Goal: Task Accomplishment & Management: Complete application form

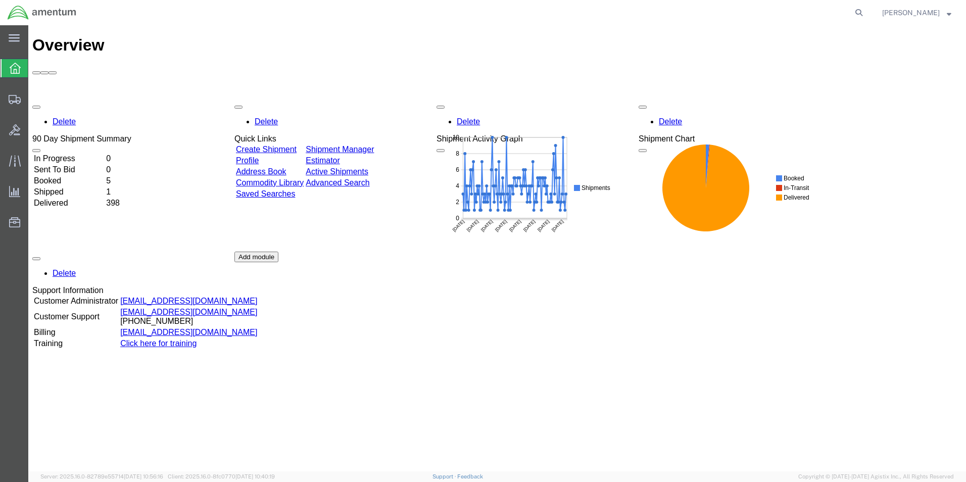
click at [274, 145] on link "Create Shipment" at bounding box center [266, 149] width 61 height 9
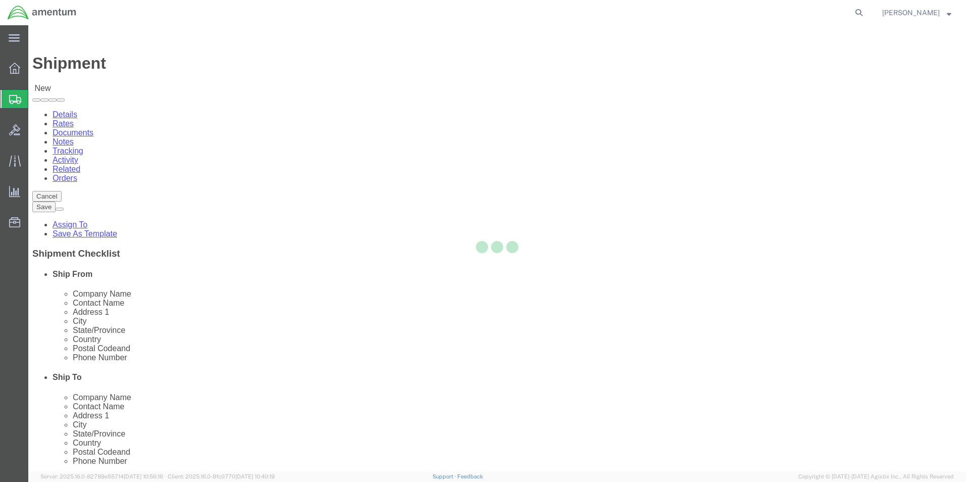
select select
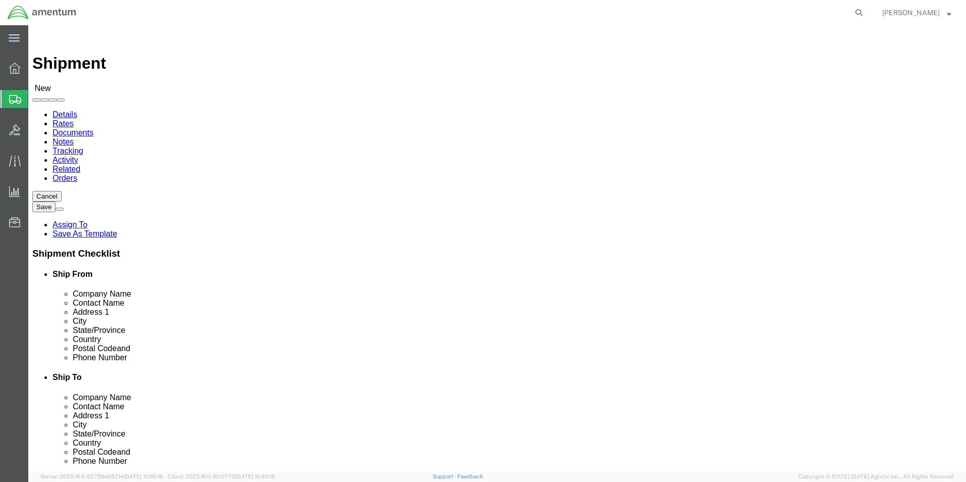
select select "MYPROFILE"
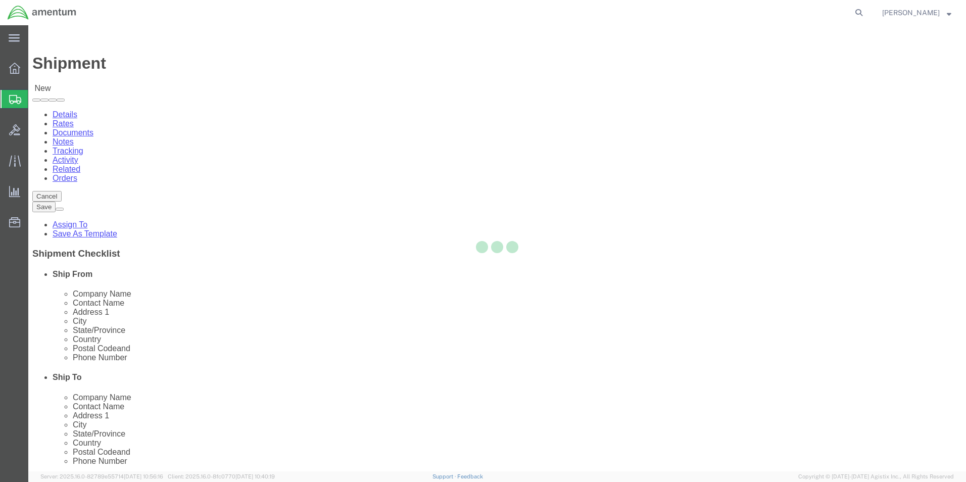
type input "Amentum Services, Inc."
type input "[PERSON_NAME]"
type input "5600 Air Cargo Road"
type input "[US_STATE][GEOGRAPHIC_DATA]"
type input "73159-1109"
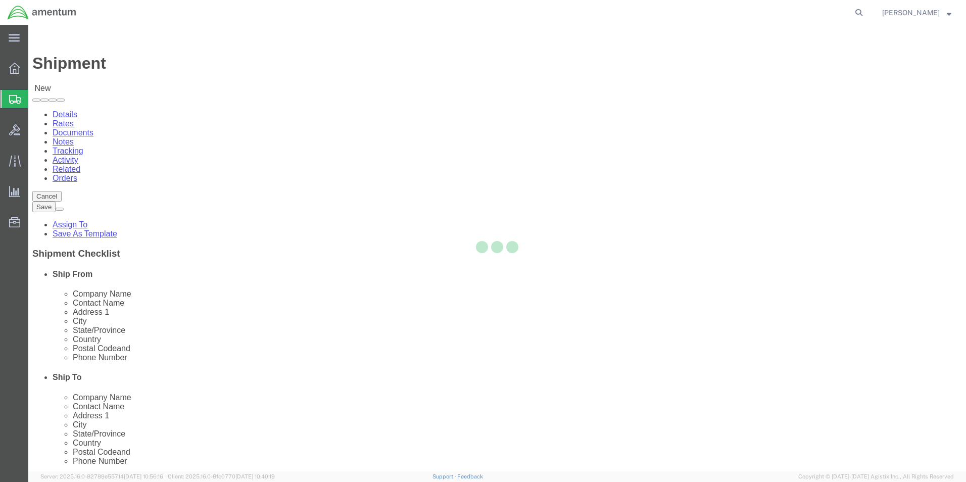
type input "[PHONE_NUMBER]"
type input "[PERSON_NAME][EMAIL_ADDRESS][PERSON_NAME][DOMAIN_NAME]"
checkbox input "true"
select select "OK"
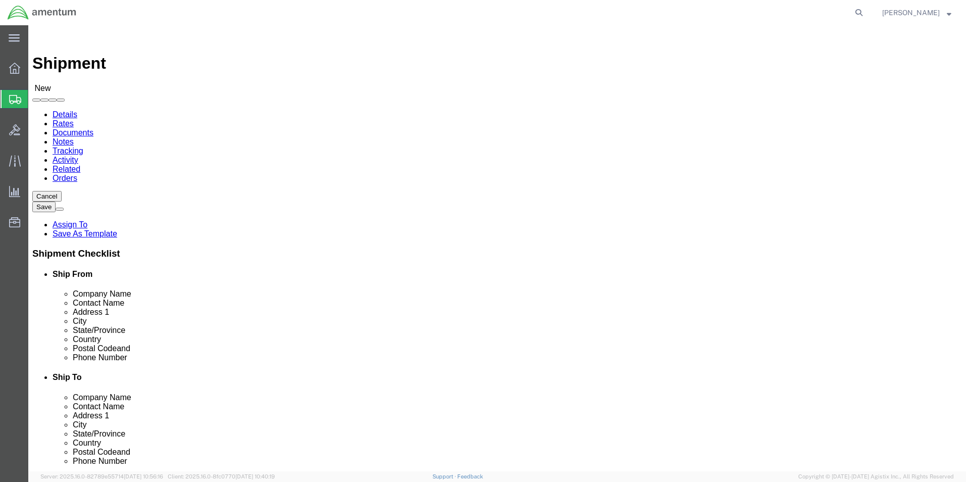
type input "EFO"
select select "49831"
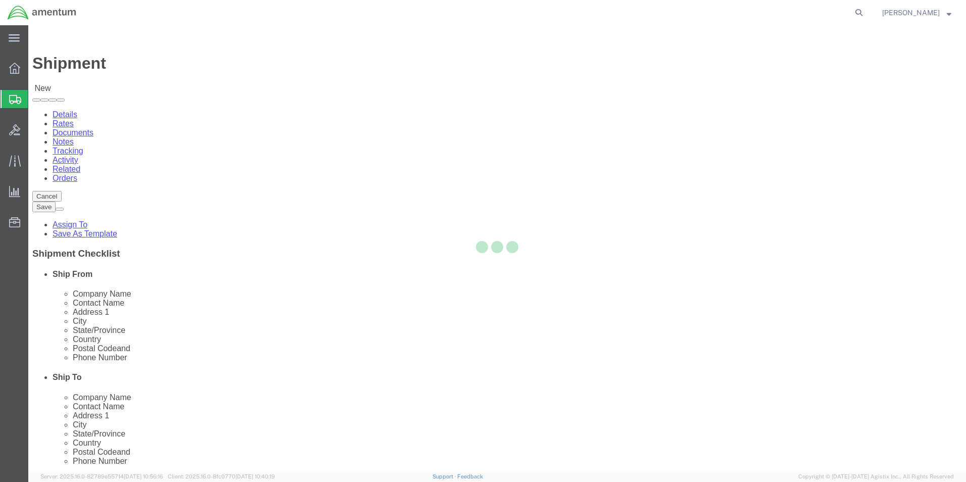
type input "Amentum Services, Inc"
type input "[PERSON_NAME]"
type input "[STREET_ADDRESS][PERSON_NAME]"
type input "[GEOGRAPHIC_DATA]"
type input "79906"
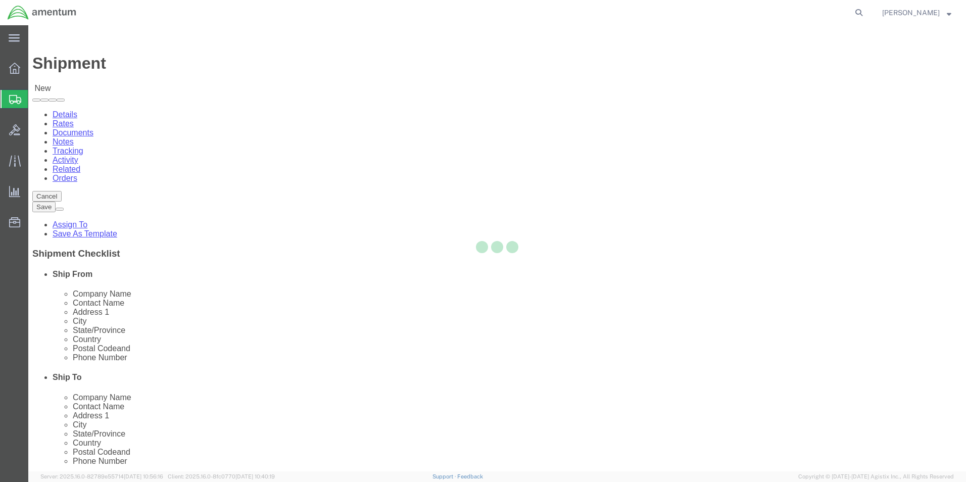
type input "[PHONE_NUMBER]"
type input "[PERSON_NAME][EMAIL_ADDRESS][PERSON_NAME][DOMAIN_NAME]"
checkbox input "true"
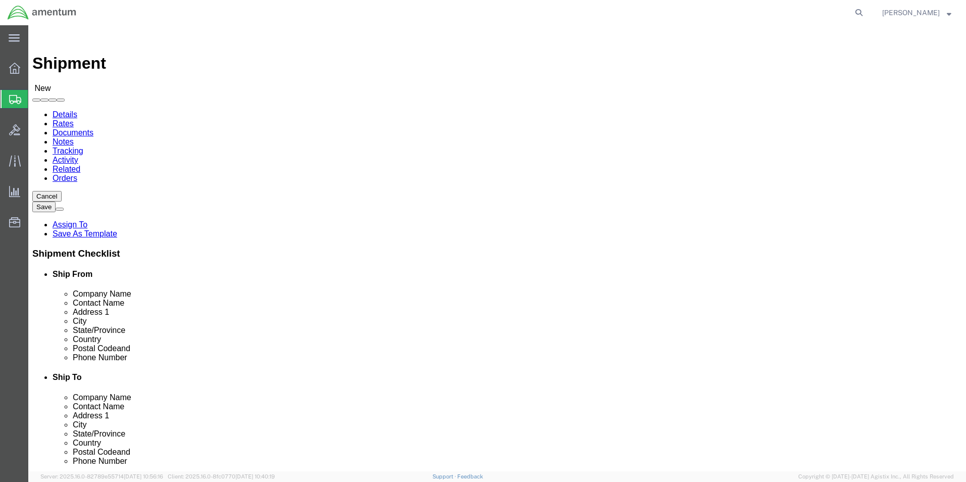
select select "[GEOGRAPHIC_DATA]"
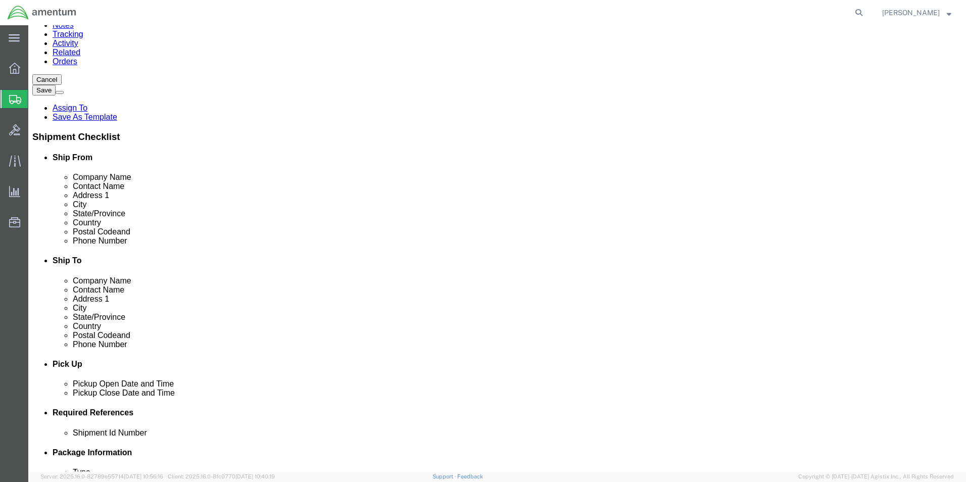
scroll to position [152, 0]
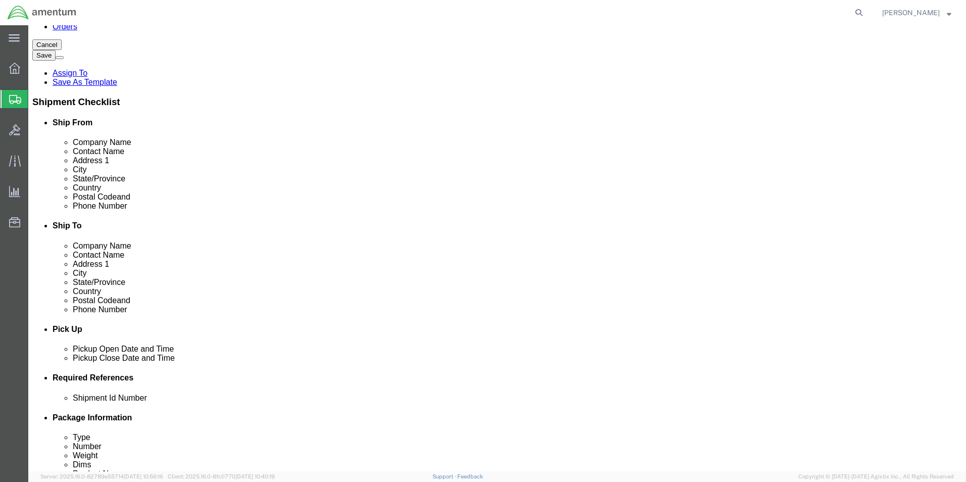
click div "[DATE] 12:00 PM"
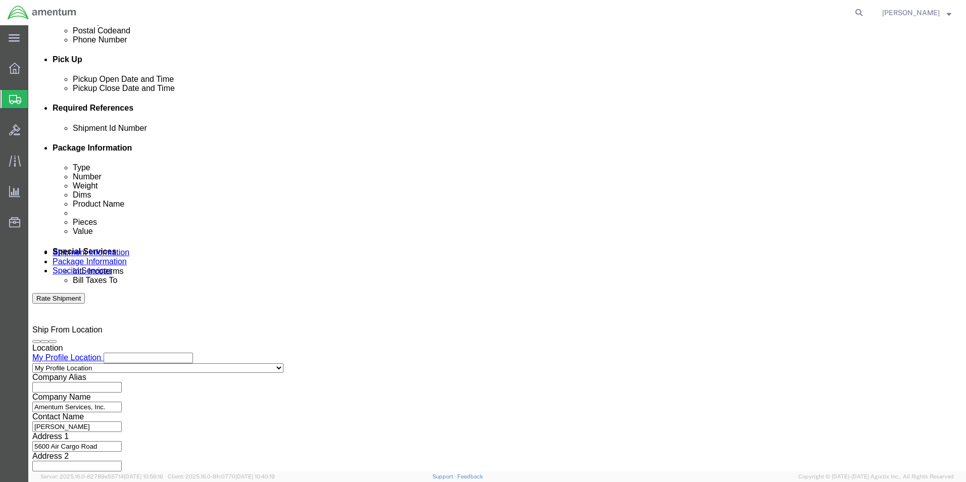
type input "1:00 PM"
click div "Open Time 1:00 PM [DATE] 12:00 PM - [DATE] 12:00 PM Cancel Apply"
click button "Apply"
click div "[DATE] 2:00 PM"
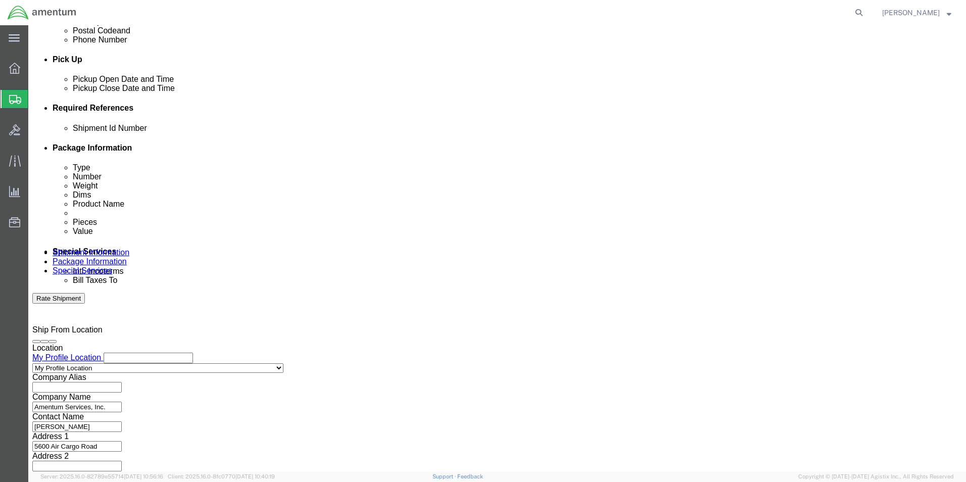
type input "3:00 PM"
click div "Close Time 3:00 PM [DATE] 2:00 PM - [DATE] 2:00 PM Cancel Apply"
click button "Apply"
click button "Add reference"
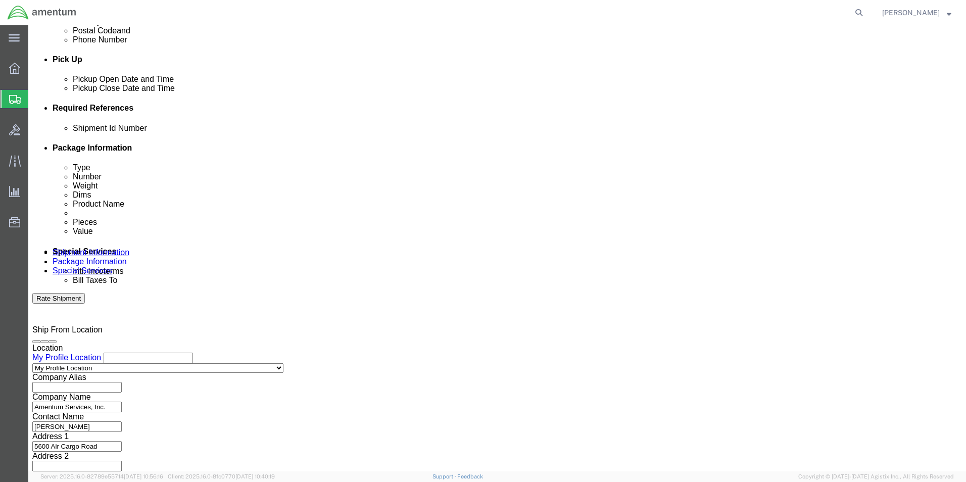
click select "Select Account Type Activity ID Airline Appointment Number ASN Batch Request # …"
select select "DEPT"
click select "Select Account Type Activity ID Airline Appointment Number ASN Batch Request # …"
click input "text"
type input "CBP"
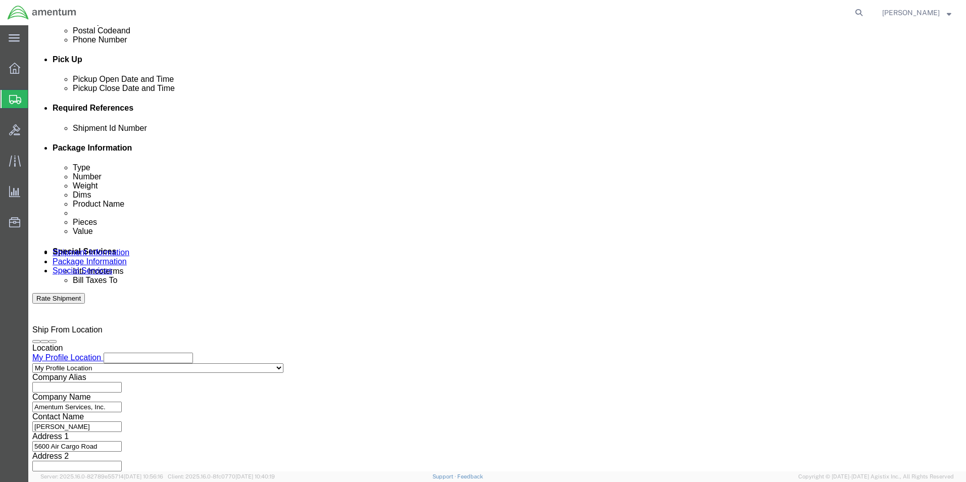
click select "Select Account Type Activity ID Airline Appointment Number ASN Batch Request # …"
select select "CUSTREF"
click select "Select Account Type Activity ID Airline Appointment Number ASN Batch Request # …"
click input "text"
click input "LOG CARD SN MGPA"
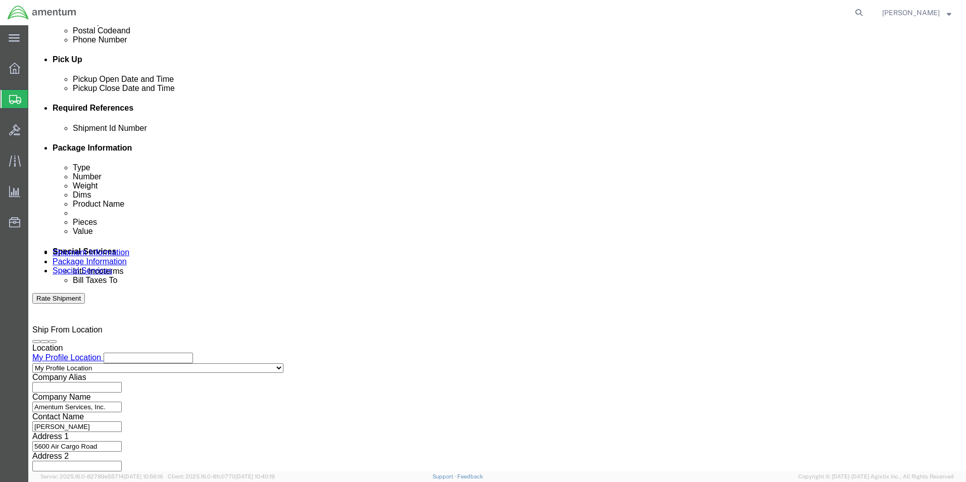
scroll to position [0, 0]
drag, startPoint x: 218, startPoint y: 202, endPoint x: 113, endPoint y: 197, distance: 105.3
click div "Shipment Id Number LOG CARD SN MGPA4385"
type input "LOG CARD SN MGPA4385"
click input "text"
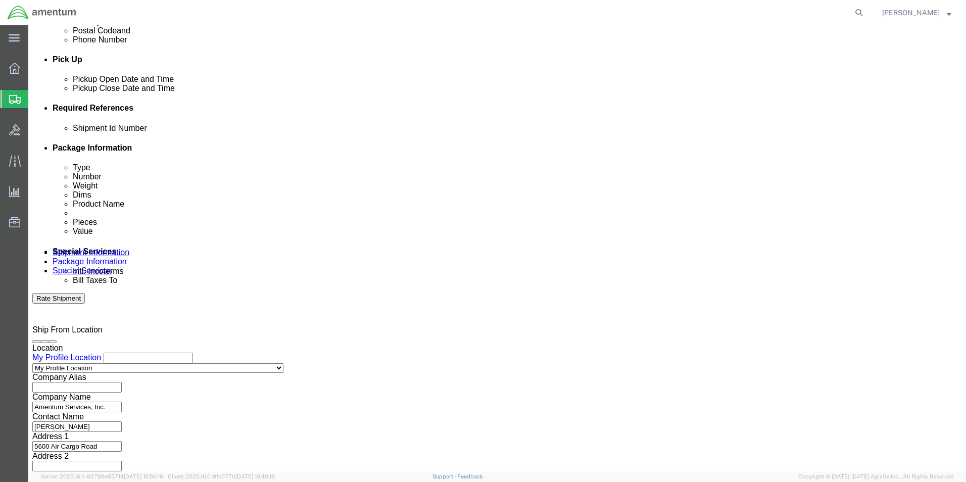
paste input "LOG CARD SN MGPA4385"
type input "LOG CARD SN MGPA4385"
click button "Continue"
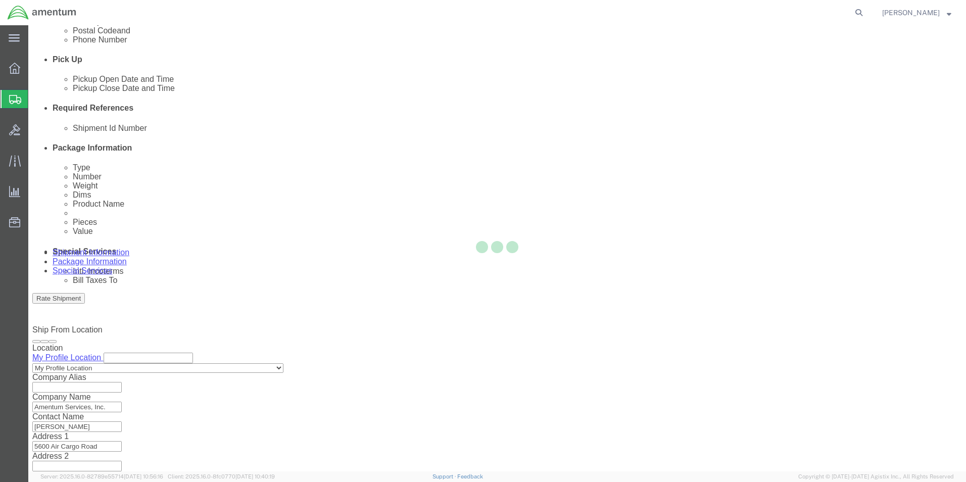
scroll to position [0, 0]
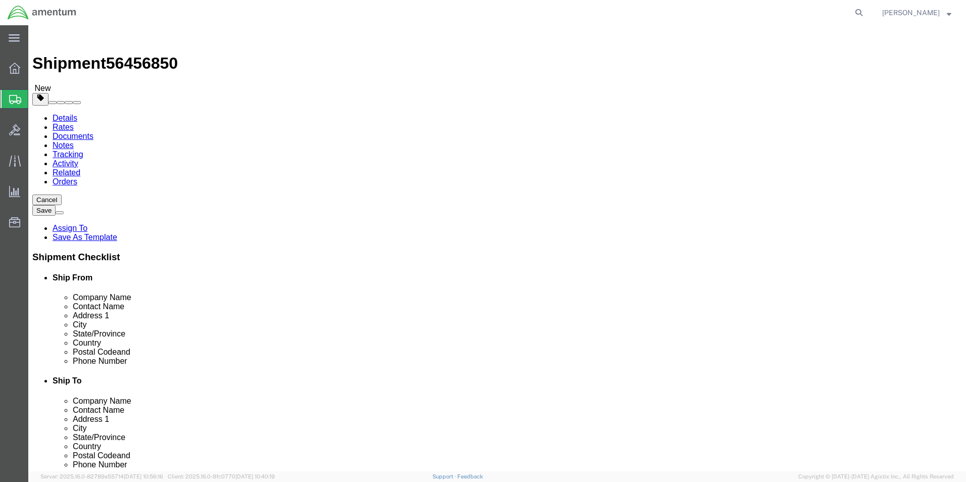
drag, startPoint x: 190, startPoint y: 176, endPoint x: 190, endPoint y: 184, distance: 7.6
click select "Select BCK Boxes Bale(s) Basket(s) Bolt(s) Bottle(s) Buckets Bulk Bundle(s) Can…"
select select "ENV"
click select "Select BCK Boxes Bale(s) Basket(s) Bolt(s) Bottle(s) Buckets Bulk Bundle(s) Can…"
type input "9.50"
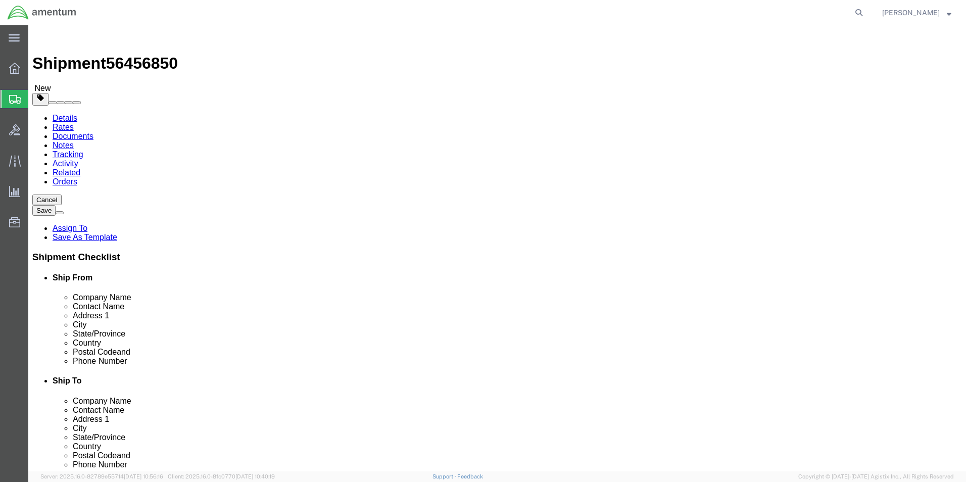
type input "12.50"
type input "0.25"
type input "1"
click link "Add Content"
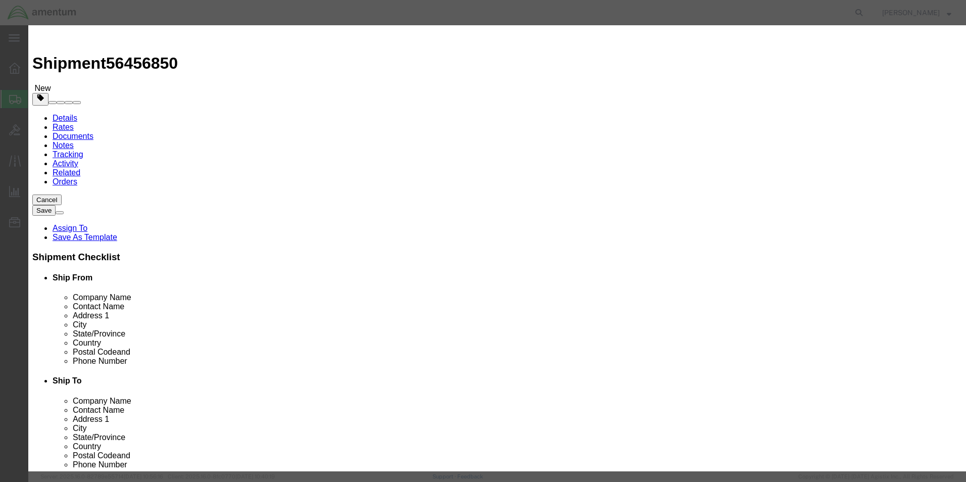
click input "text"
paste input "LOG CARD SN MGPA4385"
type input "LOG CARD SN MGPA4385"
click input "0"
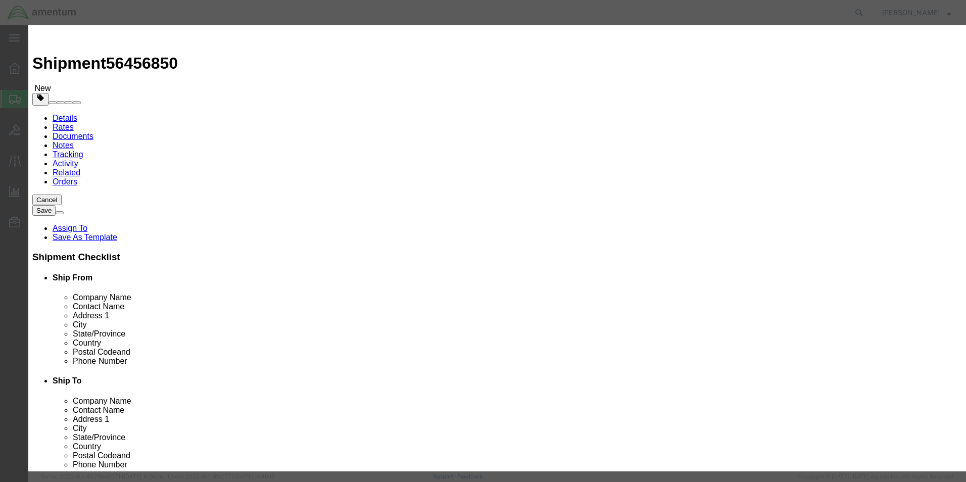
type input "1.00"
type input "100.00"
select select "USD"
click button "Save & Close"
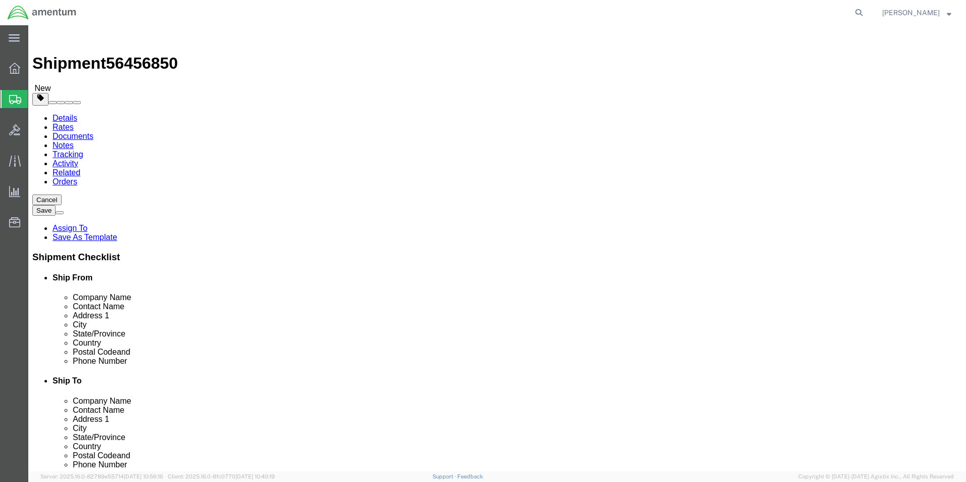
click button "Rate Shipment"
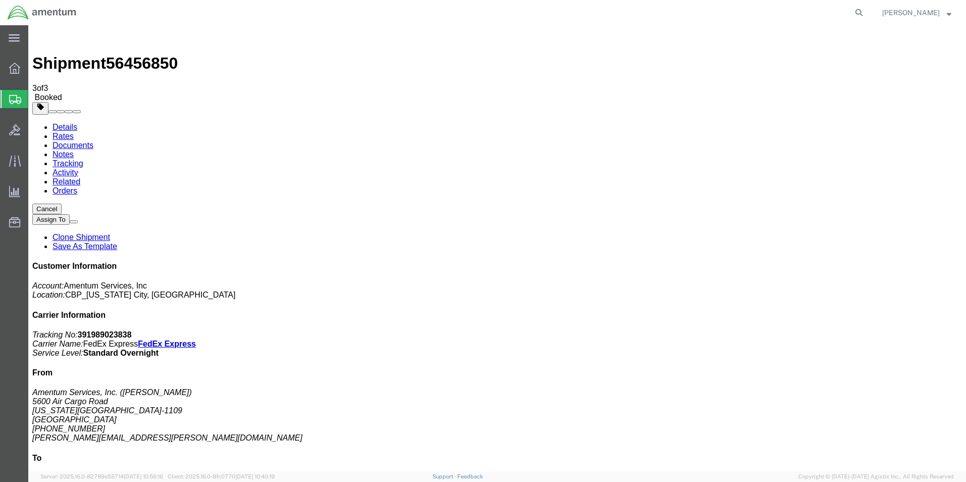
click at [17, 37] on icon at bounding box center [14, 38] width 11 height 8
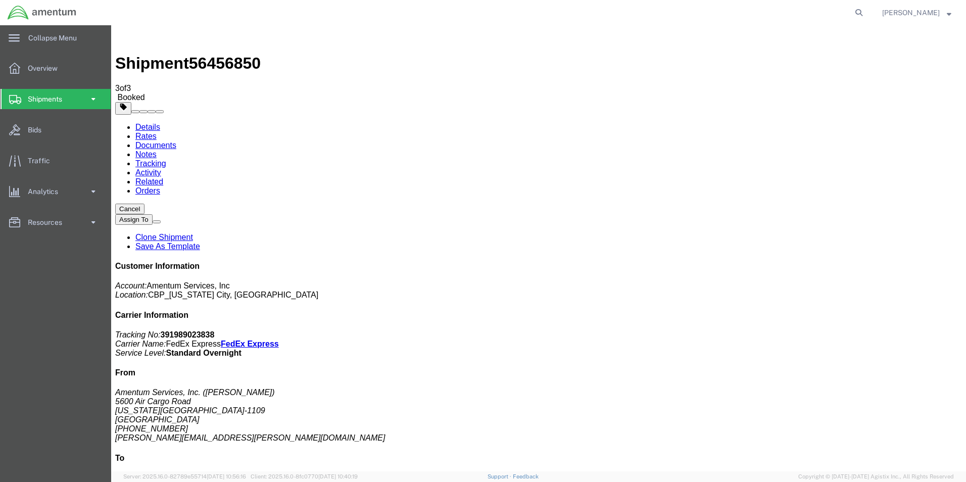
click at [94, 100] on span at bounding box center [93, 99] width 9 height 20
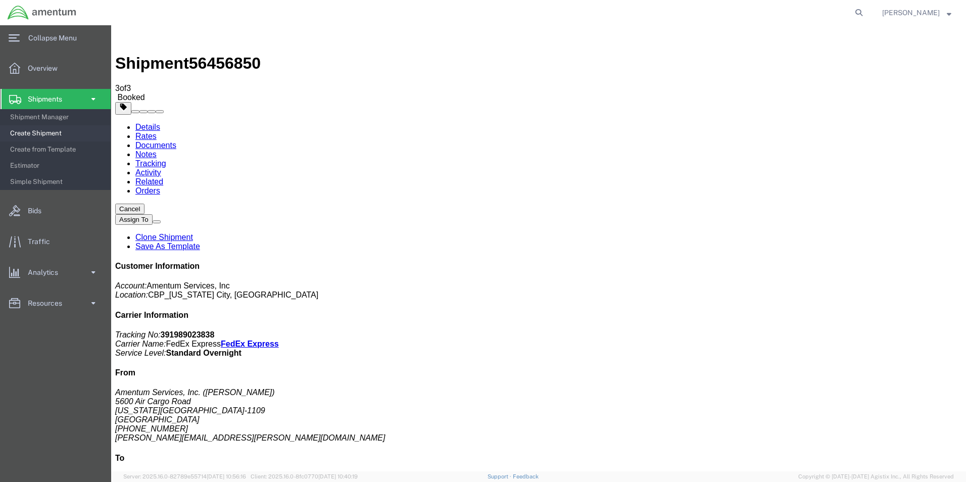
click at [42, 126] on span "Create Shipment" at bounding box center [57, 133] width 94 height 20
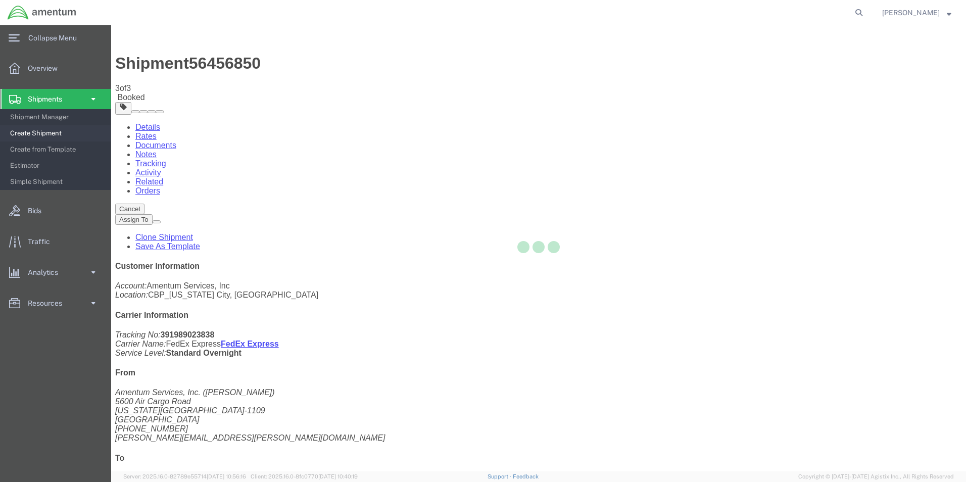
click at [40, 128] on span "Create Shipment" at bounding box center [57, 133] width 94 height 20
click at [38, 133] on span "Create Shipment" at bounding box center [57, 133] width 94 height 20
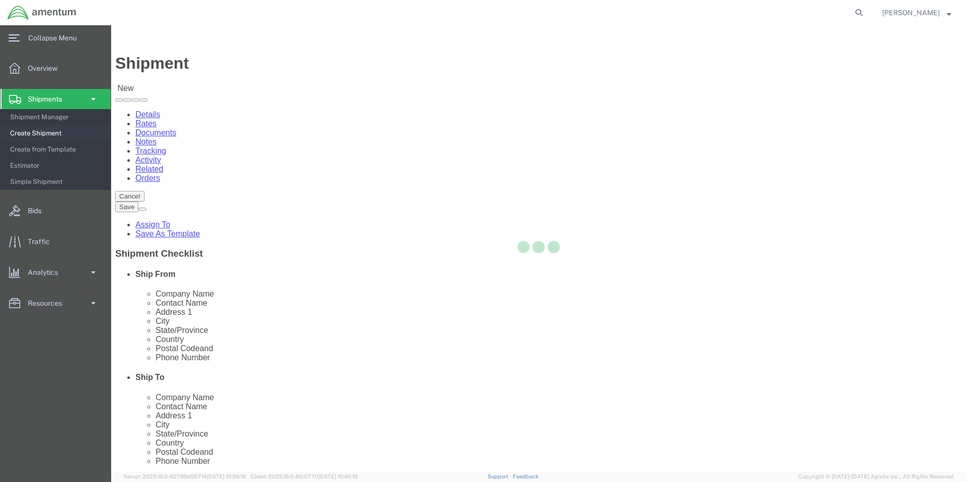
select select
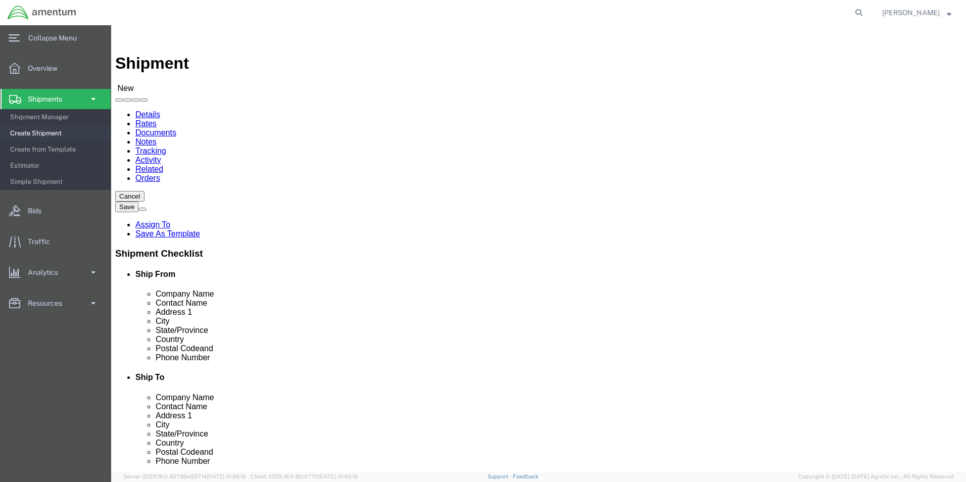
drag, startPoint x: 149, startPoint y: 144, endPoint x: 148, endPoint y: 149, distance: 5.1
drag, startPoint x: 183, startPoint y: 180, endPoint x: 302, endPoint y: 192, distance: 119.4
select select "MYPROFILE"
select select "OK"
type input "WSA"
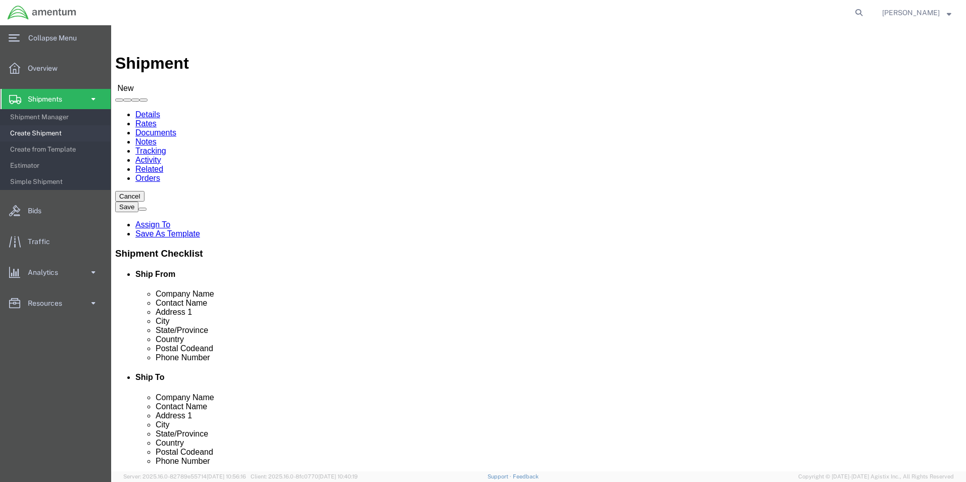
select select "49914"
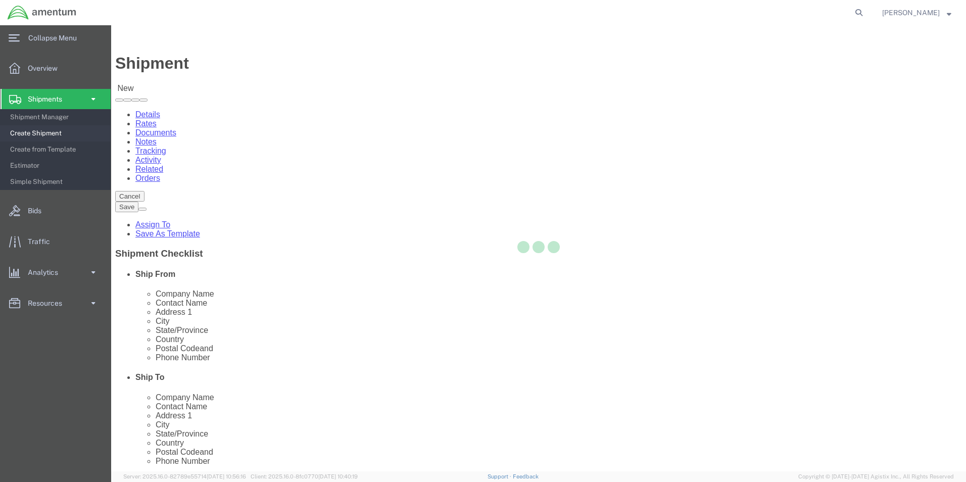
select select "[GEOGRAPHIC_DATA]"
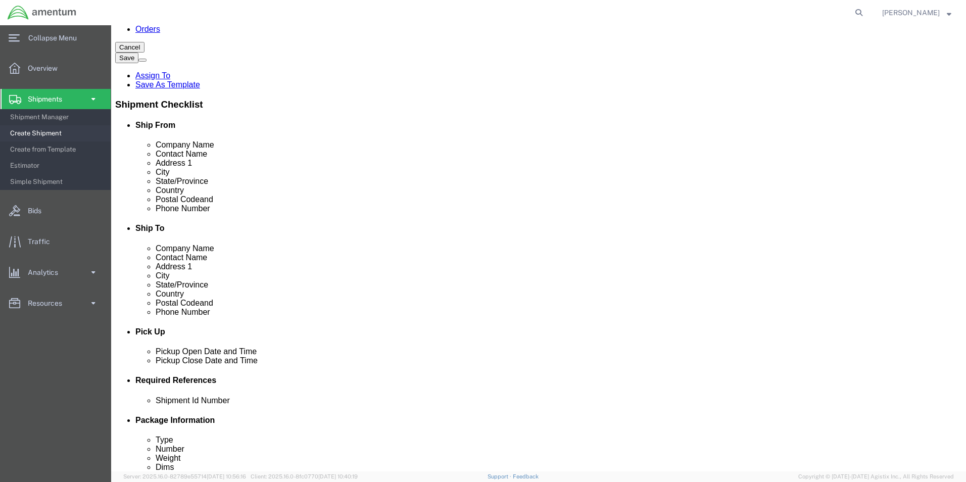
scroll to position [152, 0]
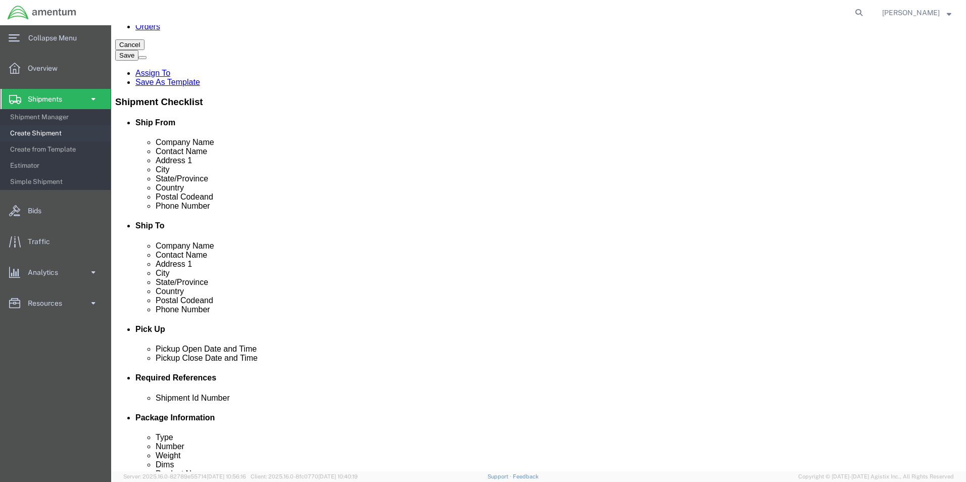
click div "[DATE] 2:00 PM"
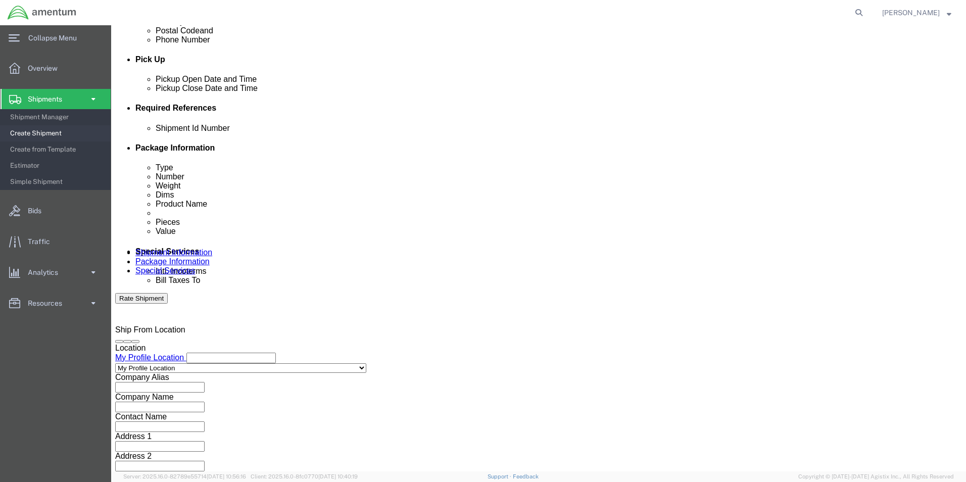
type input "3:00 PM"
click button "Apply"
drag, startPoint x: 617, startPoint y: 412, endPoint x: 308, endPoint y: 284, distance: 334.9
click button "Continue"
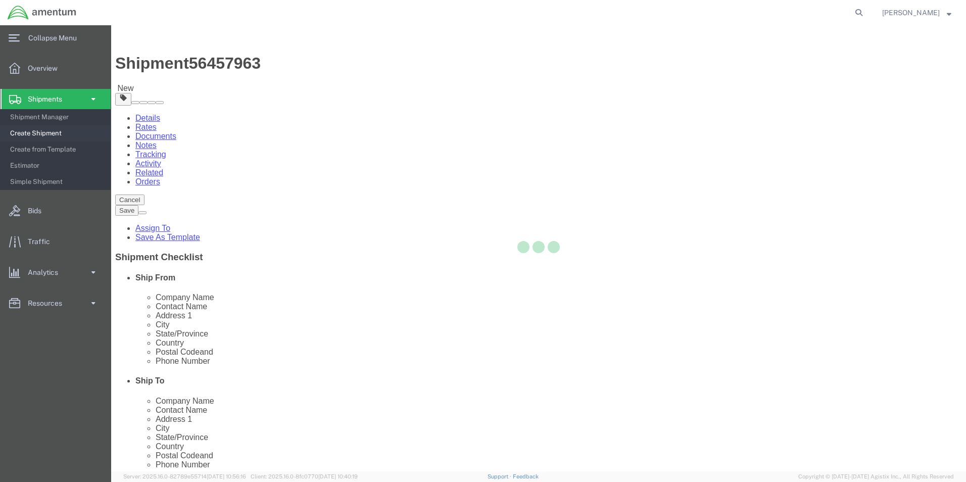
select select "CBOX"
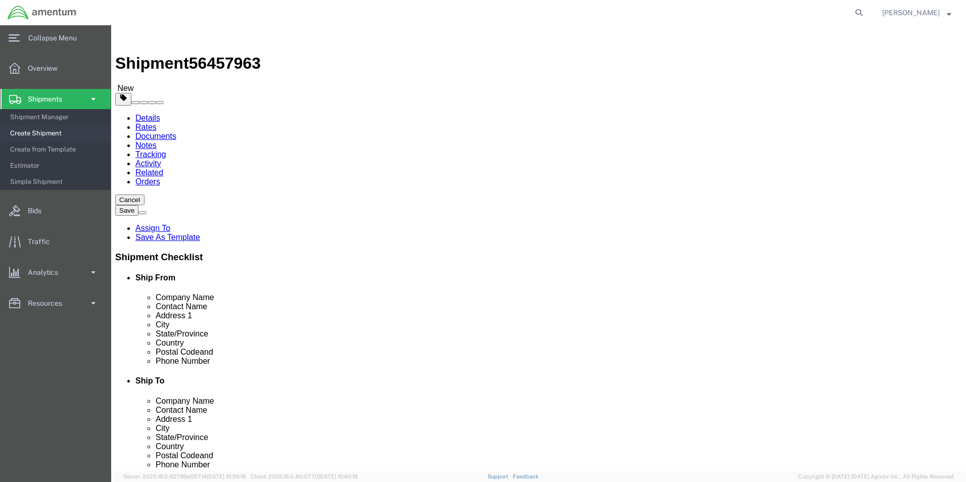
click icon
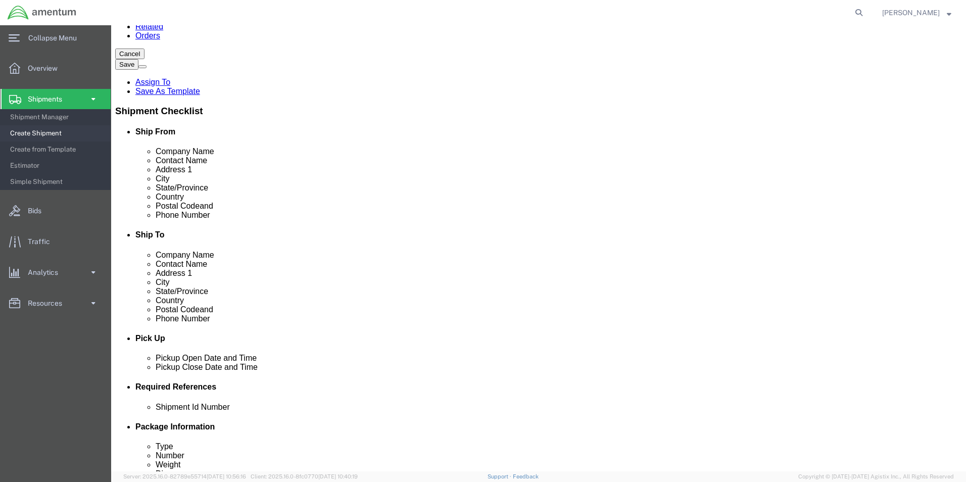
scroll to position [253, 0]
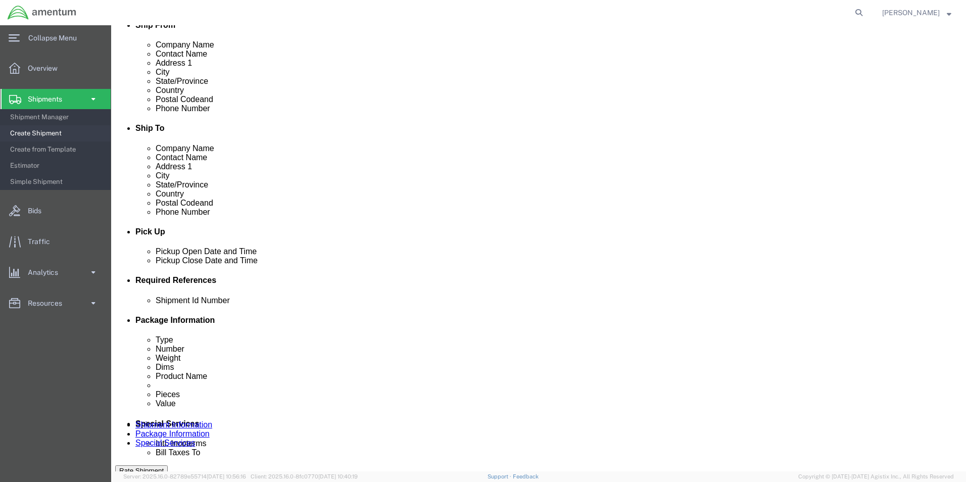
click button "Add reference"
click select "Select Account Type Activity ID Airline Appointment Number ASN Batch Request # …"
select select "DEPT"
click select "Select Account Type Activity ID Airline Appointment Number ASN Batch Request # …"
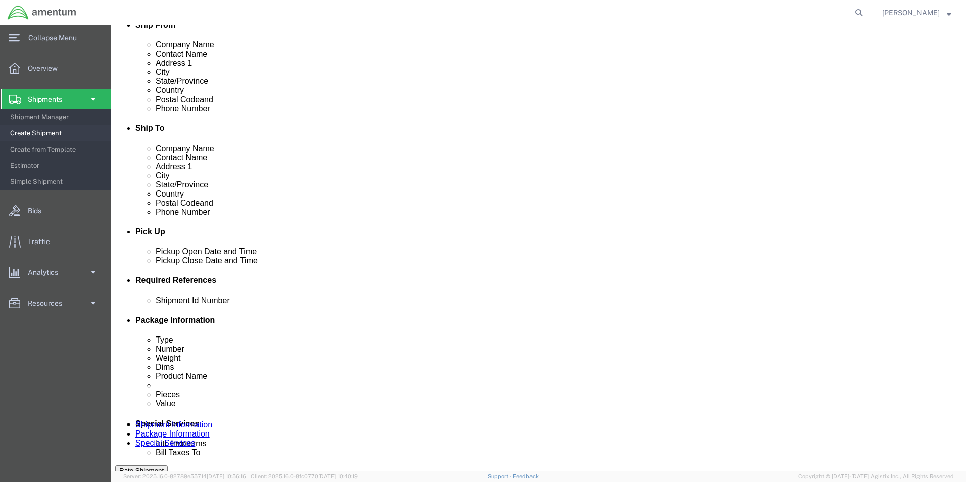
click input "text"
type input "CBP"
click select "Select Account Type Activity ID Airline Appointment Number ASN Batch Request # …"
select select "CUSTREF"
click select "Select Account Type Activity ID Airline Appointment Number ASN Batch Request # …"
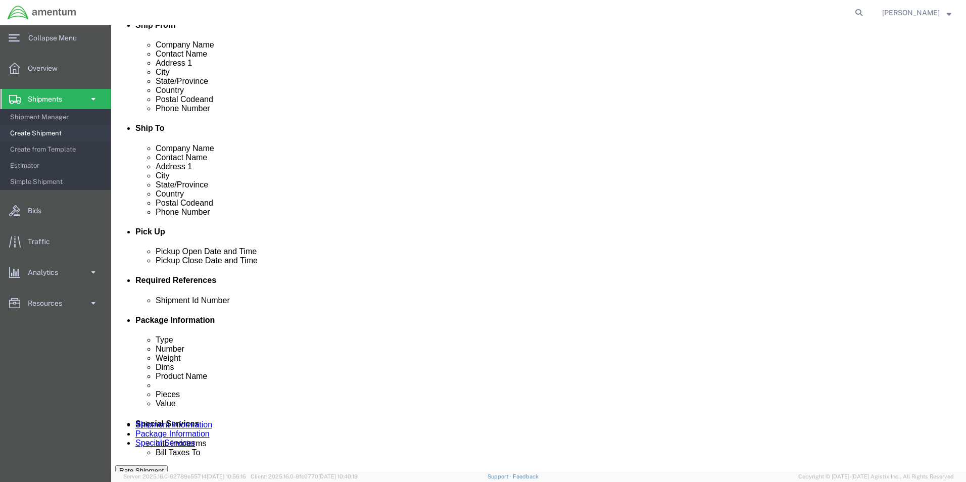
click input "text"
type input "94222"
type input "323557"
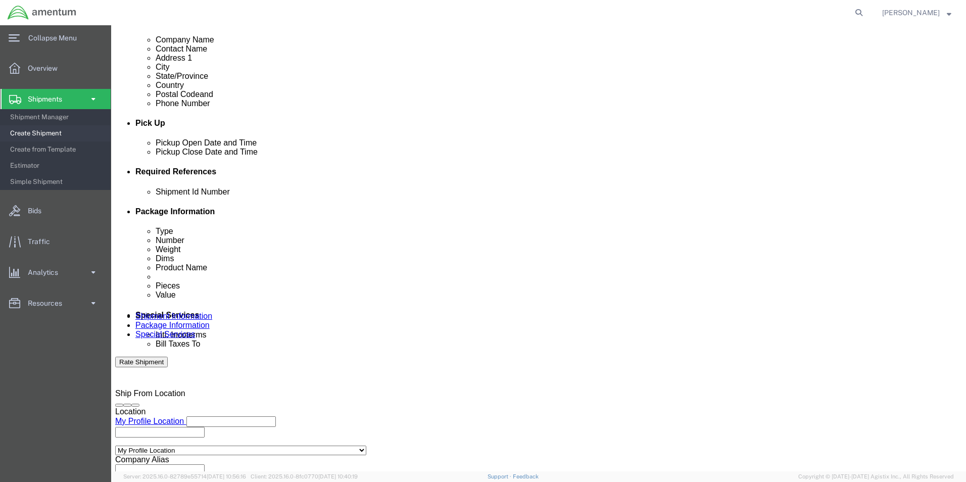
scroll to position [422, 0]
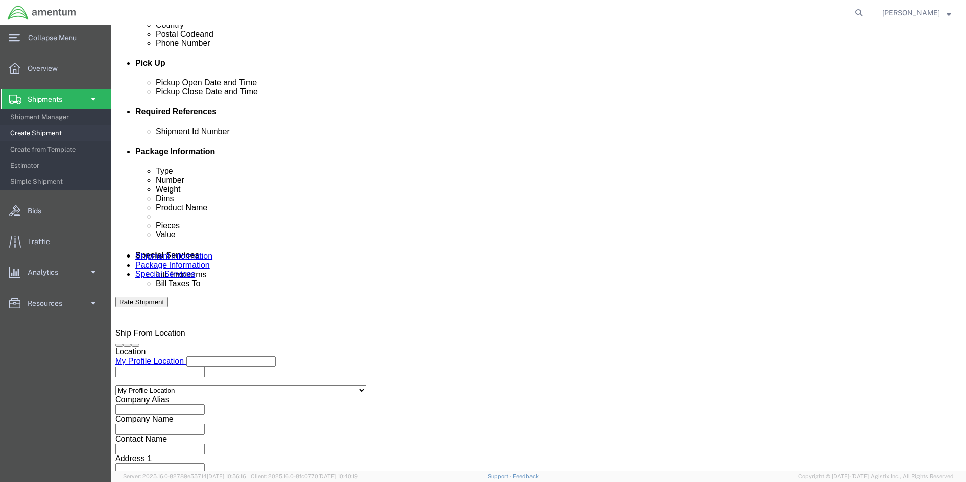
drag, startPoint x: 622, startPoint y: 403, endPoint x: 290, endPoint y: 334, distance: 339.1
click button "Continue"
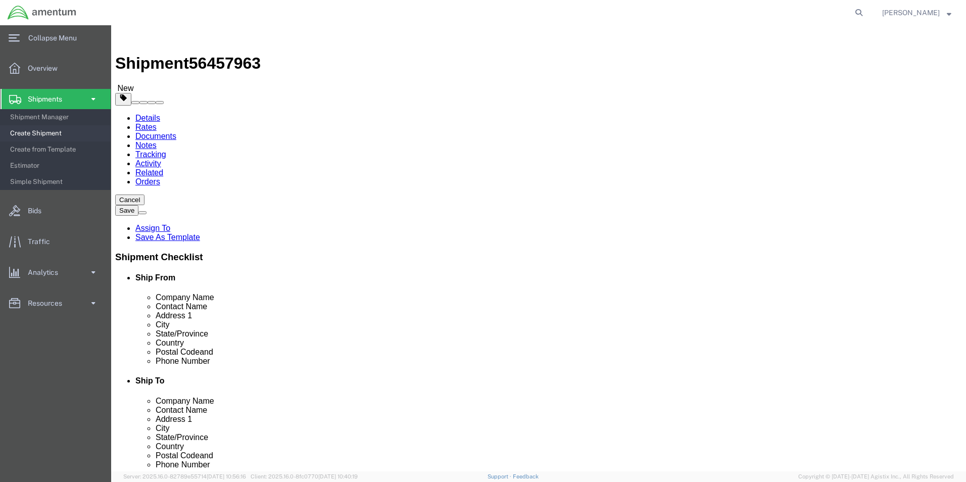
click input "text"
type input "14"
type input "12"
type input "8"
type input "8.00"
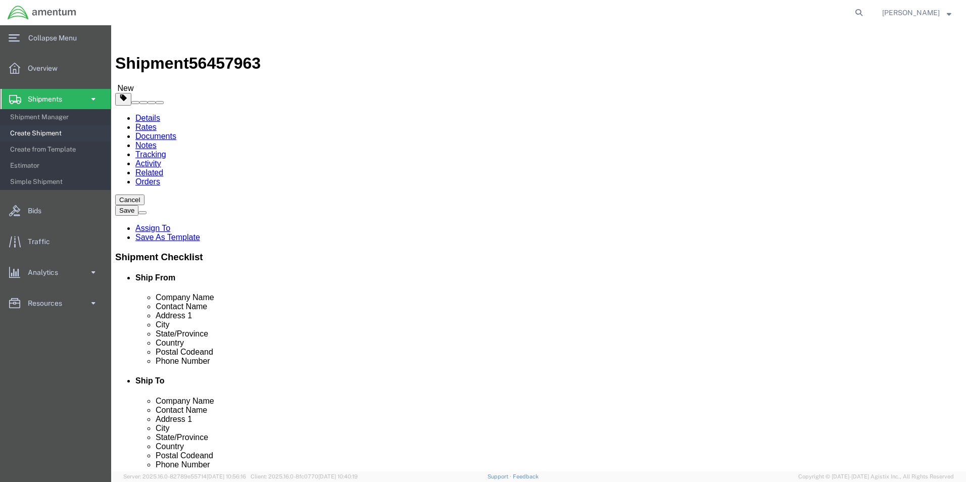
click link "Add Content"
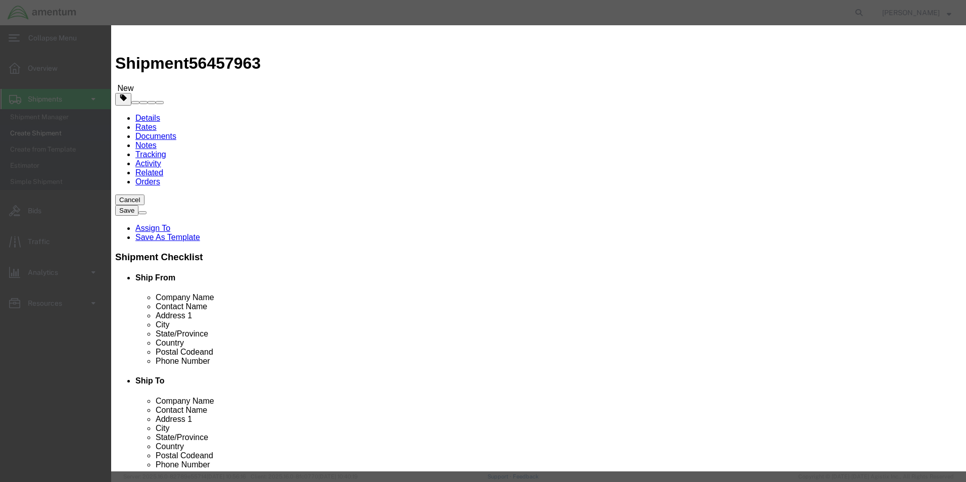
click input "text"
type input "TBO FAKS"
type input "3.00"
click input "text"
type input "100.00"
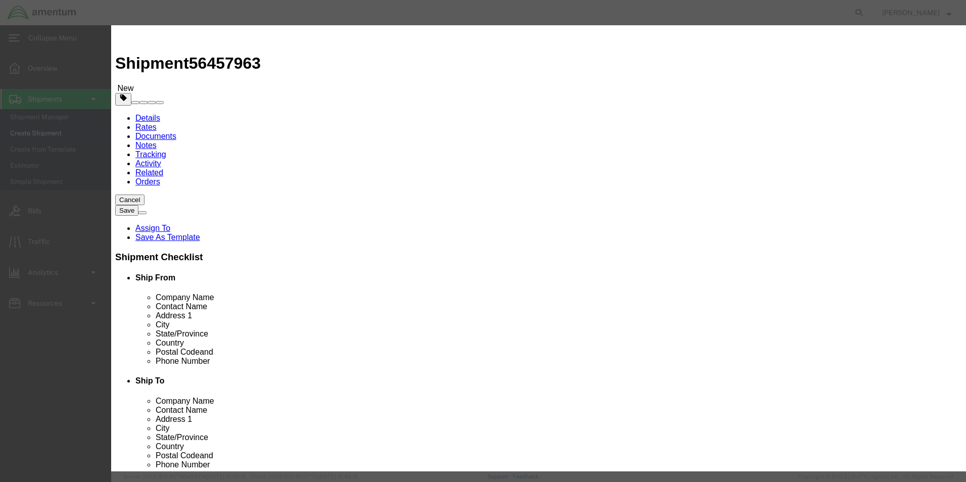
select select "USD"
click input "checkbox"
checkbox input "true"
click input "text"
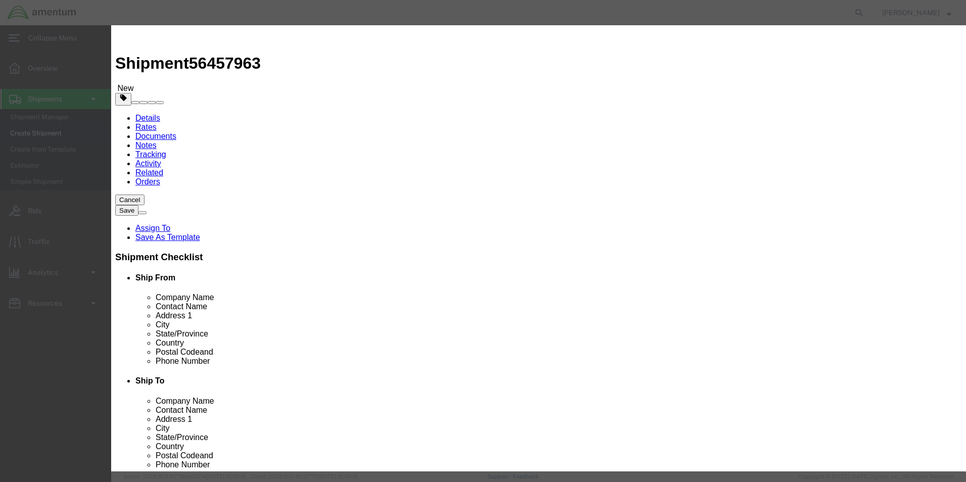
type input "FIRST AID KIT"
click input "text"
type input "3316"
click select "Select 1 Explosive 1.1 Explosive 1.2 Explosive 1.3 Explosive 1.4 Explosive 1.5 …"
select select "9 Miscellaneous"
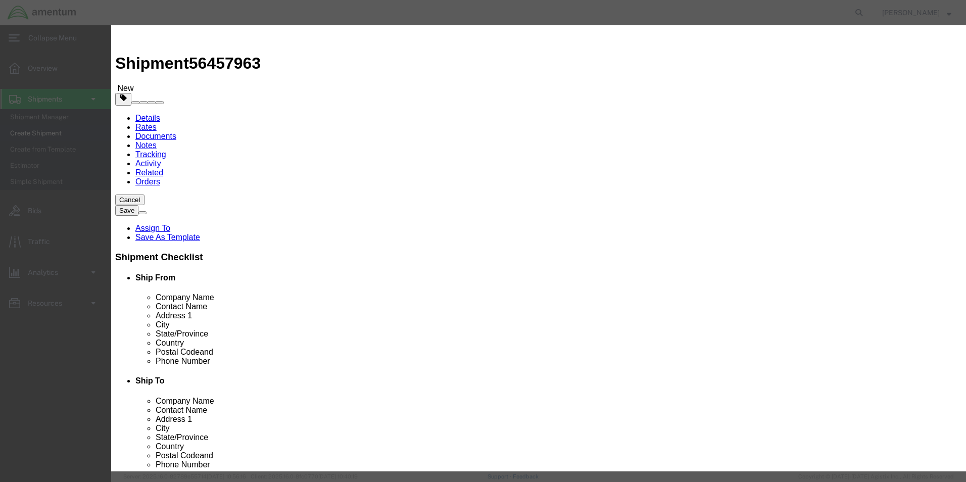
click select "Select 1 Explosive 1.1 Explosive 1.2 Explosive 1.3 Explosive 1.4 Explosive 1.5 …"
click input "text"
type input "CHEMTREC"
type input "Emergency"
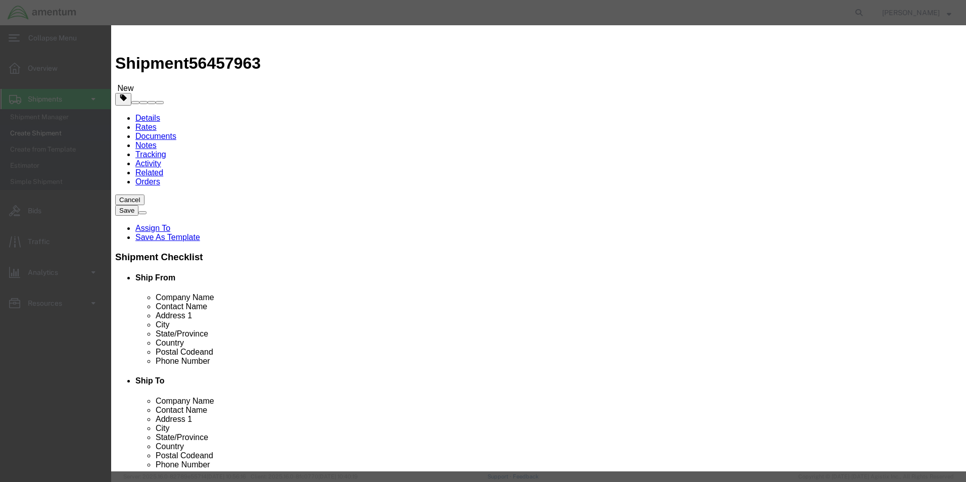
type input "7035273887"
click select "Select 1 - Drums 2 - Reserved 3 - Jerricans 4 - Boxes 5 - Bags 6 - Composite Pa…"
select select "BOXES"
click select "Select 1 - Drums 2 - Reserved 3 - Jerricans 4 - Boxes 5 - Bags 6 - Composite Pa…"
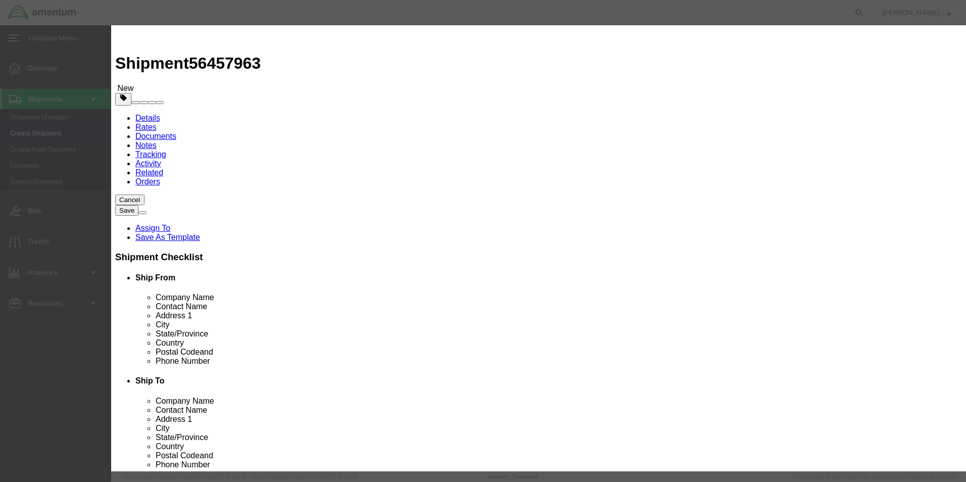
click select "Container Material A - Steel (all types and surface treatments) B - Aluminum C …"
select select "FIBERBOARD"
click select "Container Material A - Steel (all types and surface treatments) B - Aluminum C …"
drag, startPoint x: 643, startPoint y: 389, endPoint x: 624, endPoint y: 392, distance: 18.9
click button "Save & Close"
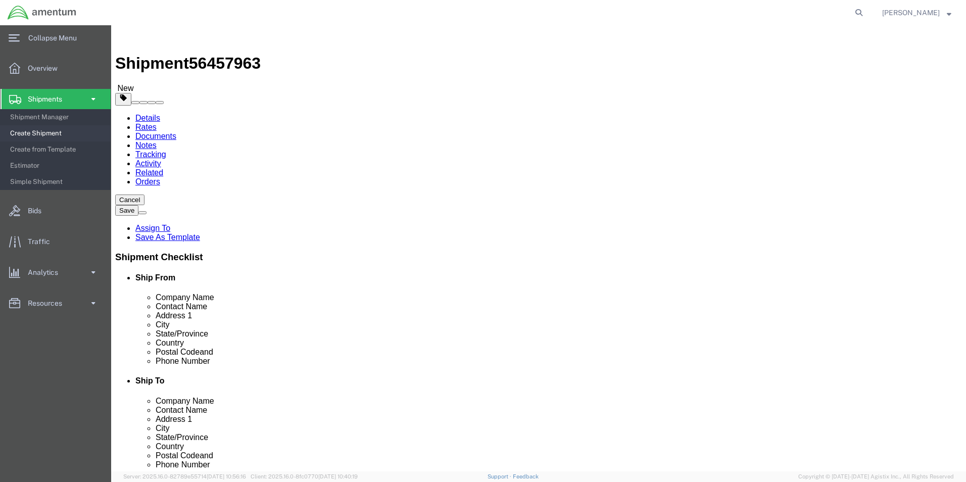
click button "Rate Shipment"
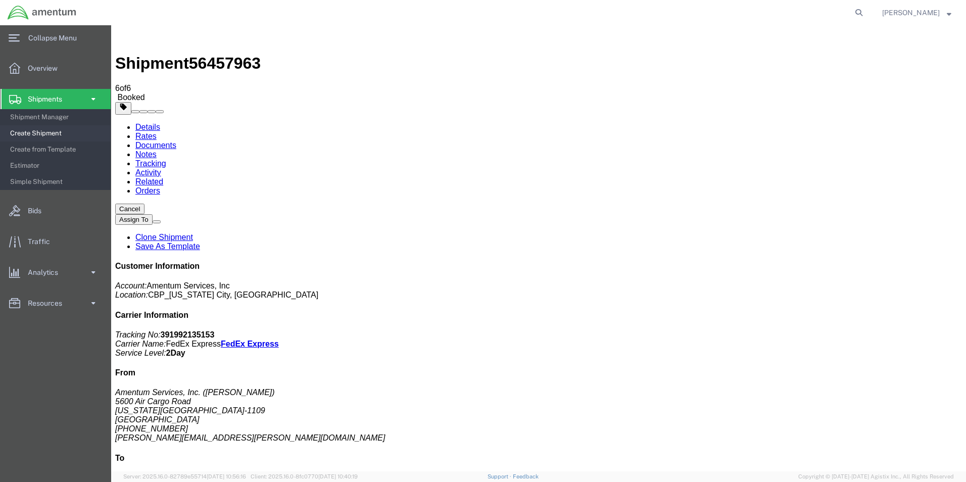
drag, startPoint x: 869, startPoint y: 153, endPoint x: 832, endPoint y: 158, distance: 37.7
click at [215, 331] on b "391992135153" at bounding box center [188, 335] width 54 height 9
drag, startPoint x: 848, startPoint y: 155, endPoint x: 826, endPoint y: 155, distance: 21.7
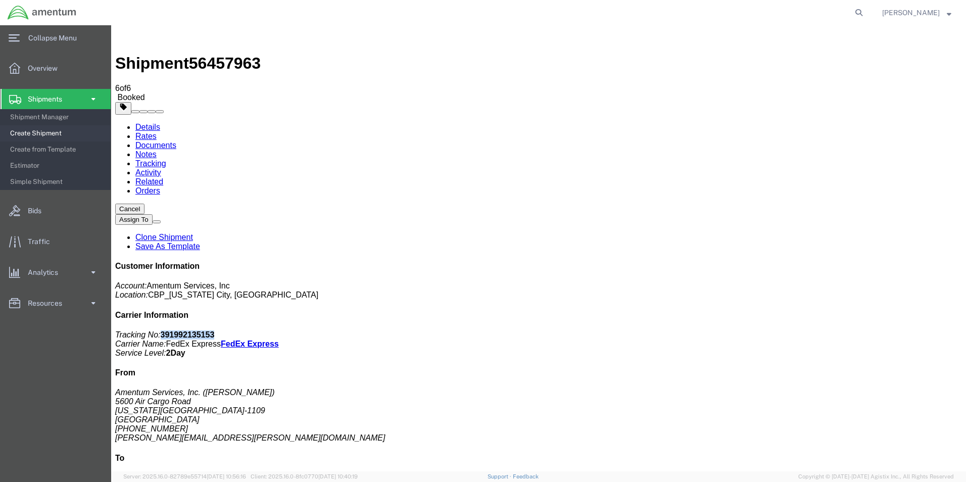
click at [823, 331] on p "Tracking No: 391992135153 Carrier Name: FedEx Express FedEx Express Service Lev…" at bounding box center [538, 344] width 847 height 27
copy b "391992135153"
